Goal: Find specific page/section

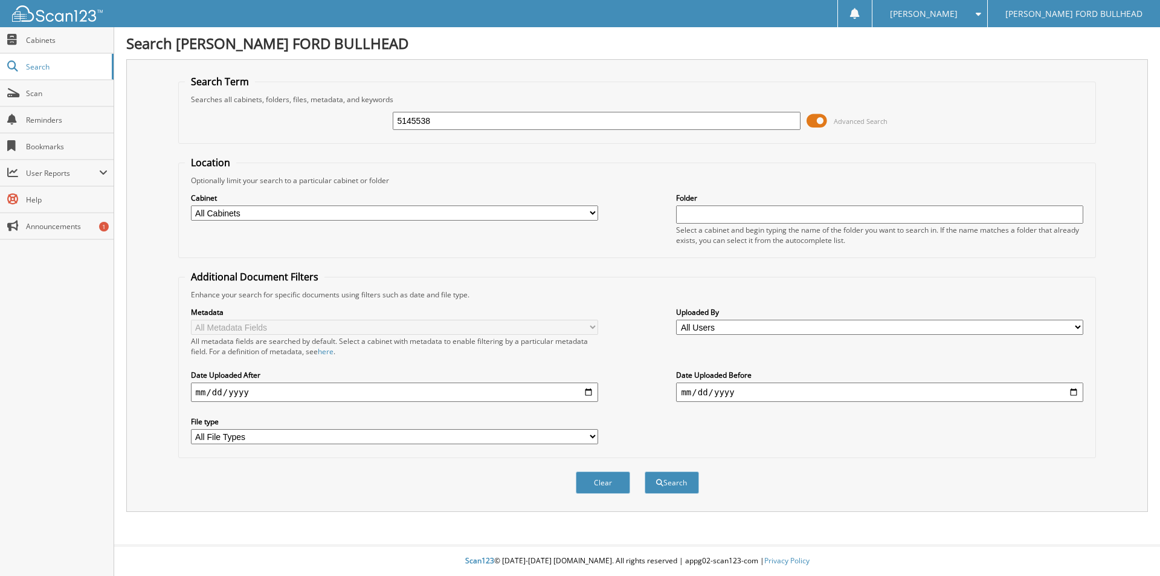
type input "5145538"
click at [644, 471] on button "Search" at bounding box center [671, 482] width 54 height 22
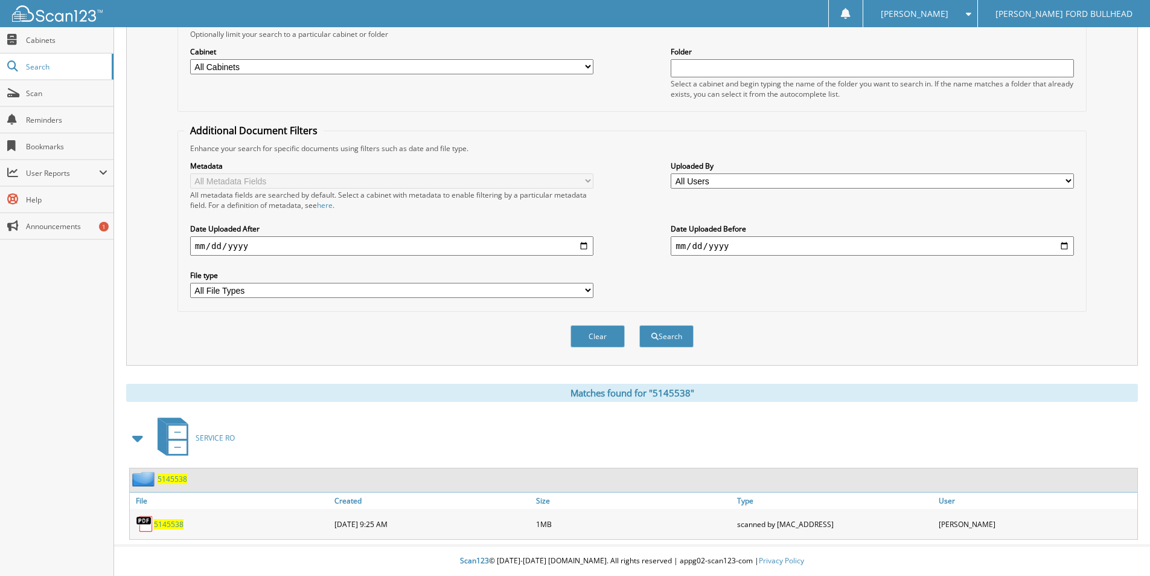
scroll to position [132, 0]
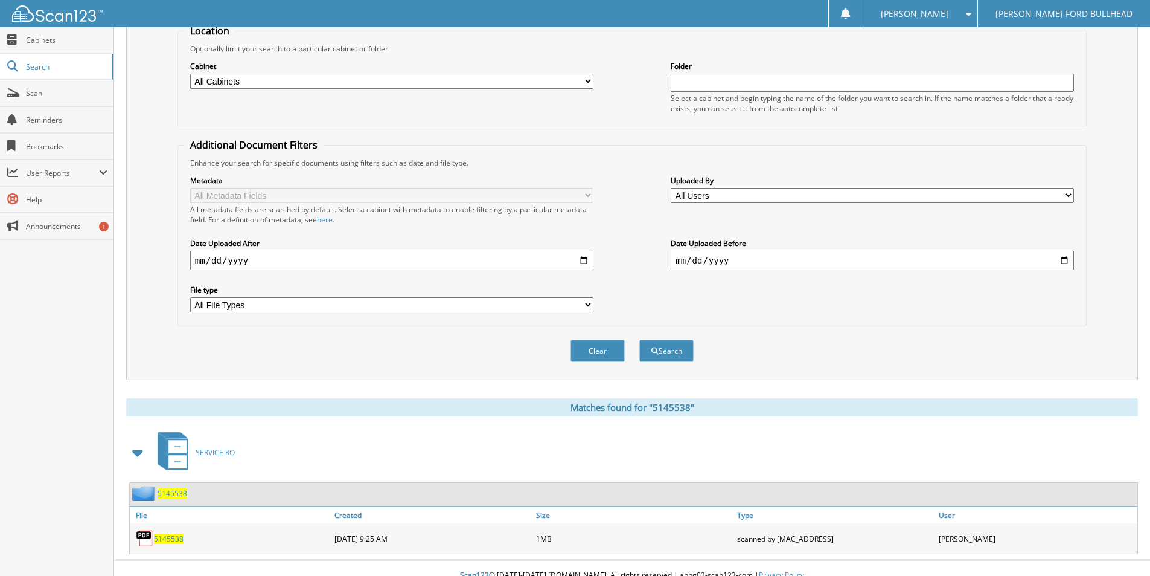
click at [172, 534] on span "5145538" at bounding box center [169, 538] width 30 height 10
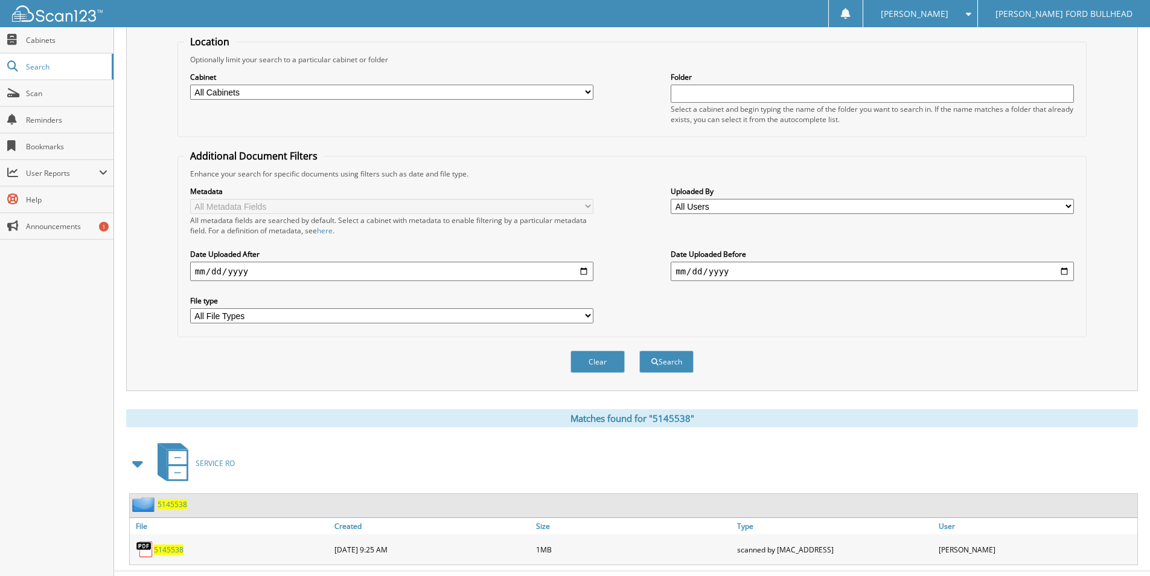
scroll to position [0, 0]
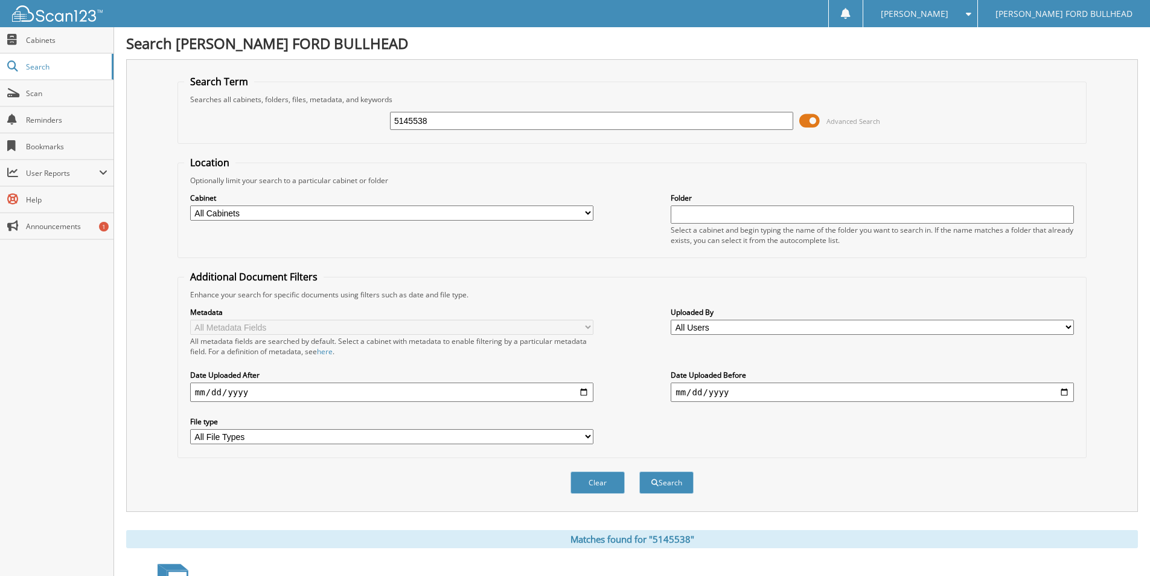
click at [432, 123] on input "5145538" at bounding box center [591, 121] width 403 height 18
click at [412, 121] on input "text" at bounding box center [591, 121] width 403 height 18
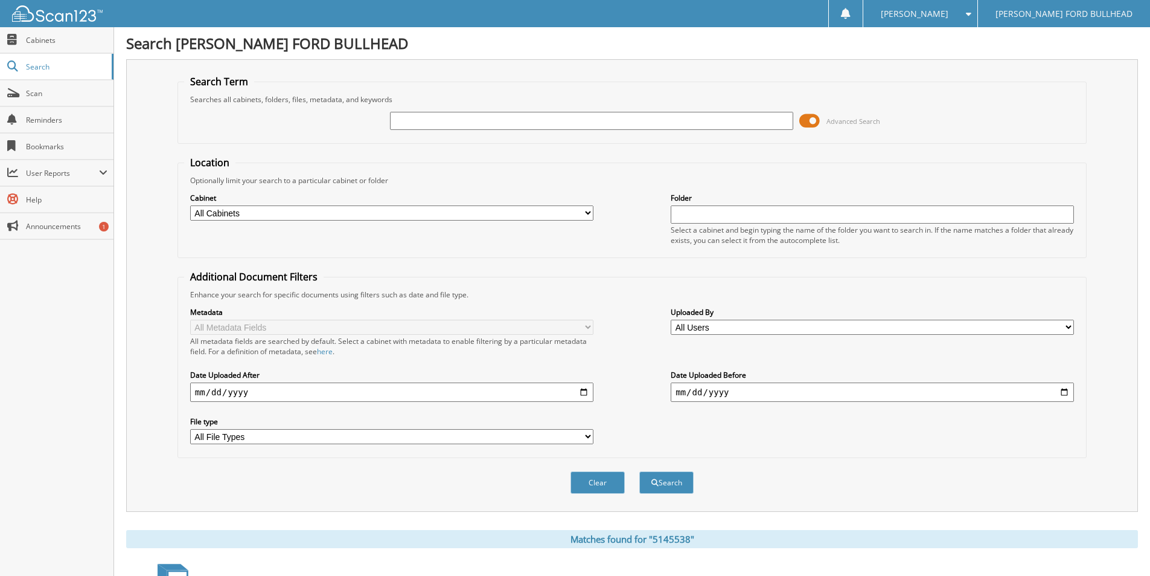
click at [414, 126] on input "text" at bounding box center [591, 121] width 403 height 18
click at [395, 123] on input "text" at bounding box center [591, 121] width 403 height 18
drag, startPoint x: 396, startPoint y: 114, endPoint x: 379, endPoint y: 126, distance: 20.3
click at [396, 114] on input "text" at bounding box center [591, 121] width 403 height 18
type input "5094609"
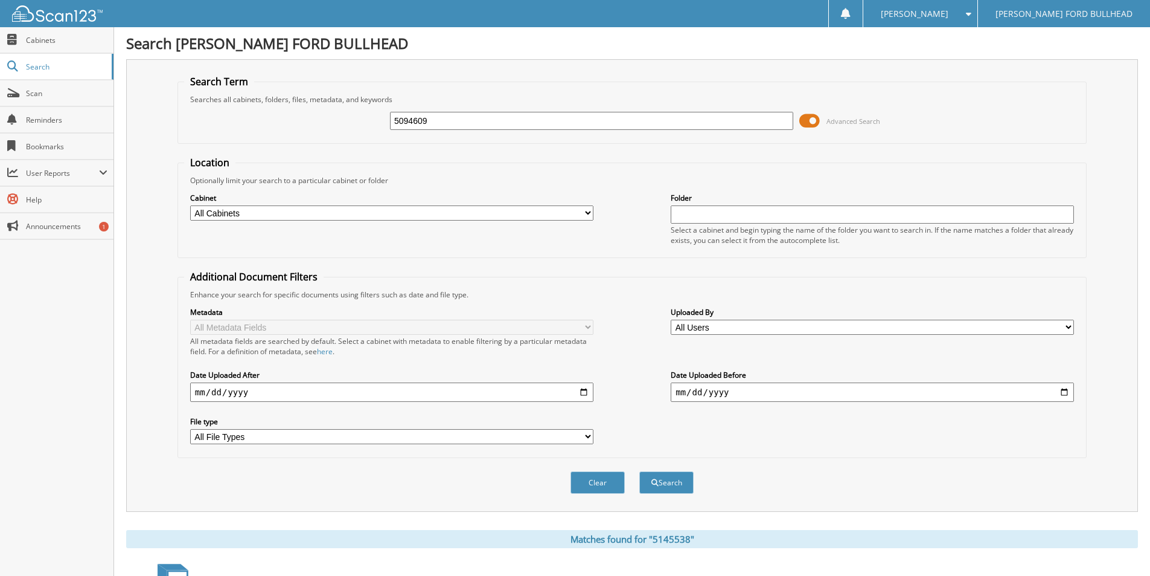
click at [640, 471] on button "Search" at bounding box center [667, 482] width 54 height 22
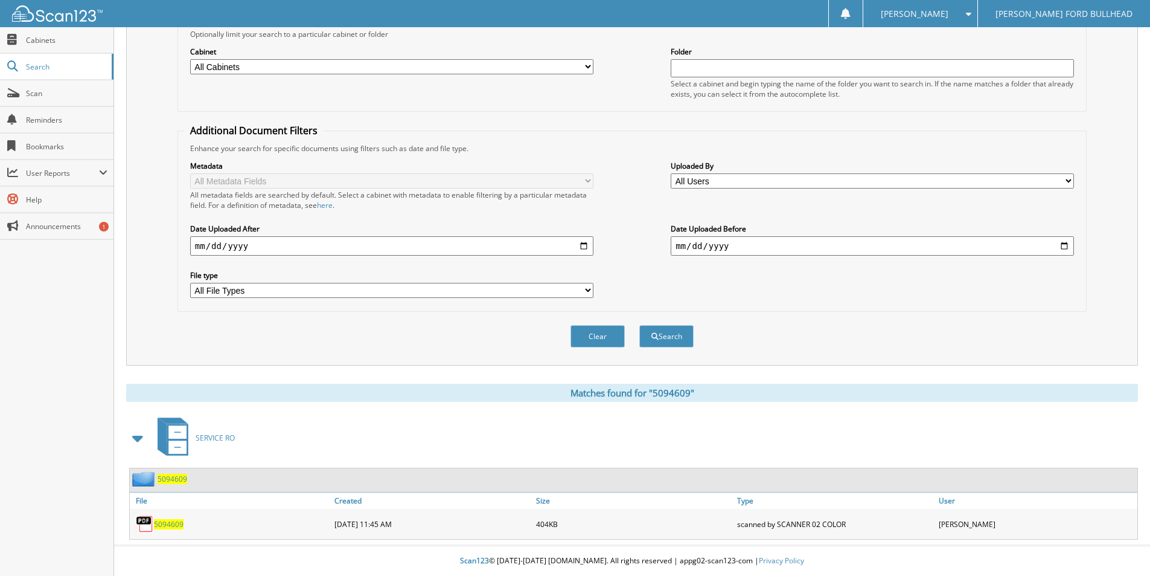
click at [181, 524] on span "5094609" at bounding box center [169, 524] width 30 height 10
